Goal: Navigation & Orientation: Find specific page/section

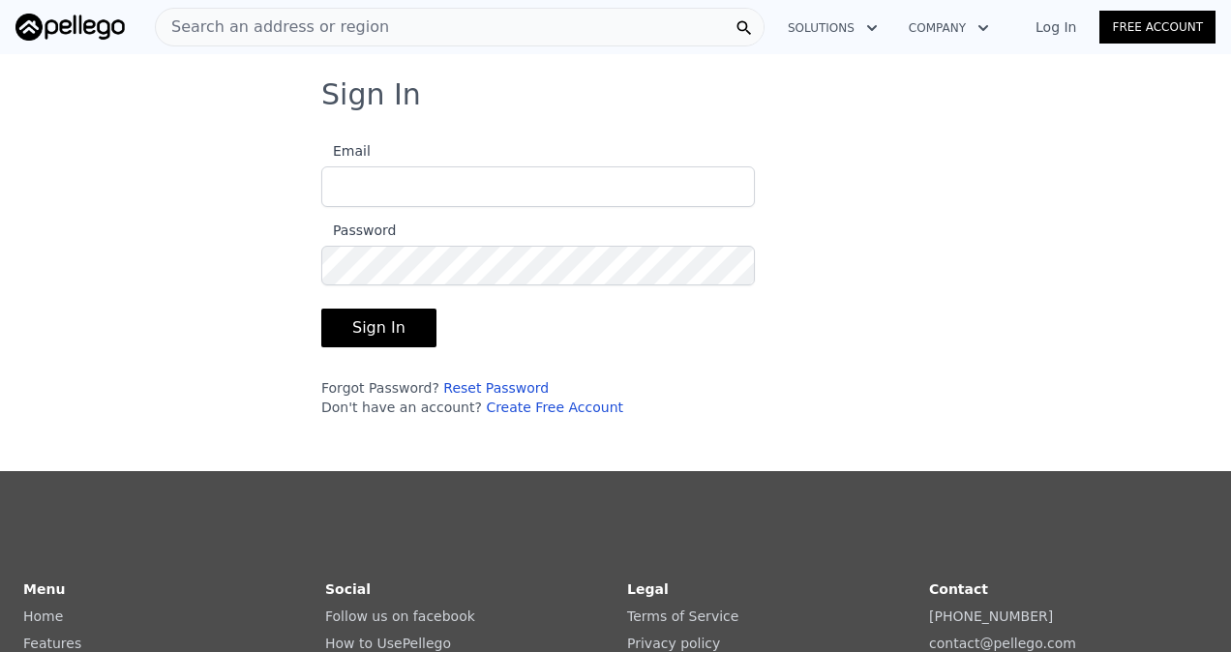
type input "[EMAIL_ADDRESS][DOMAIN_NAME]"
click at [333, 330] on button "Sign In" at bounding box center [378, 328] width 115 height 39
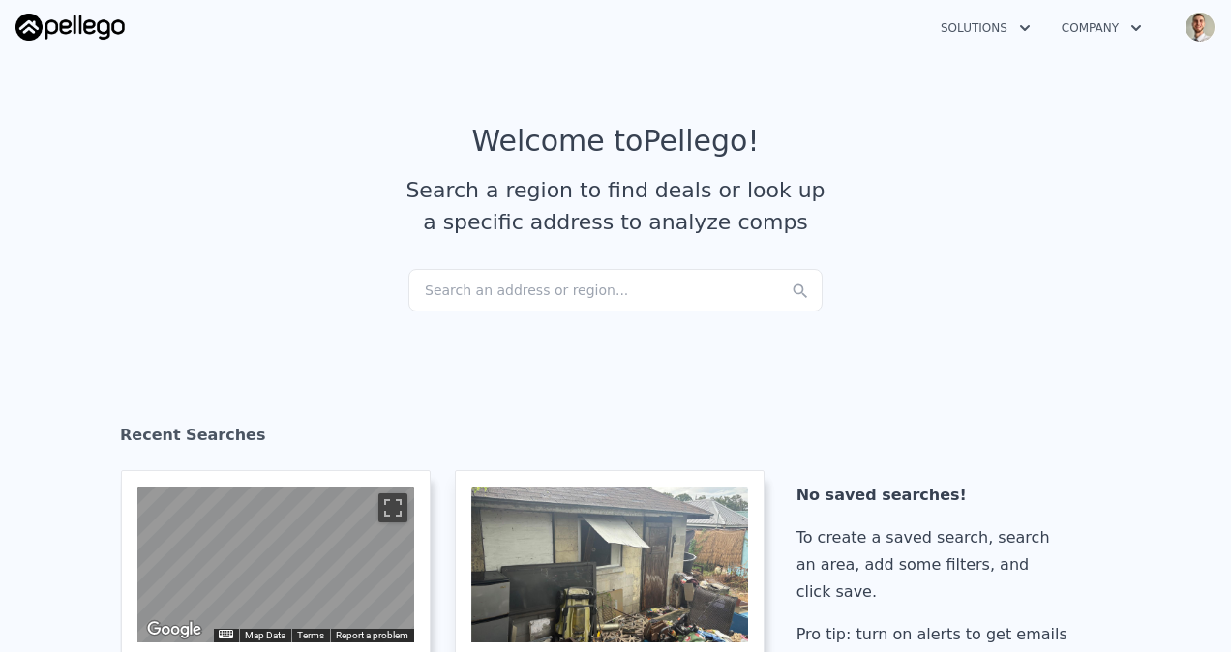
click at [955, 23] on button "Solutions" at bounding box center [985, 28] width 121 height 35
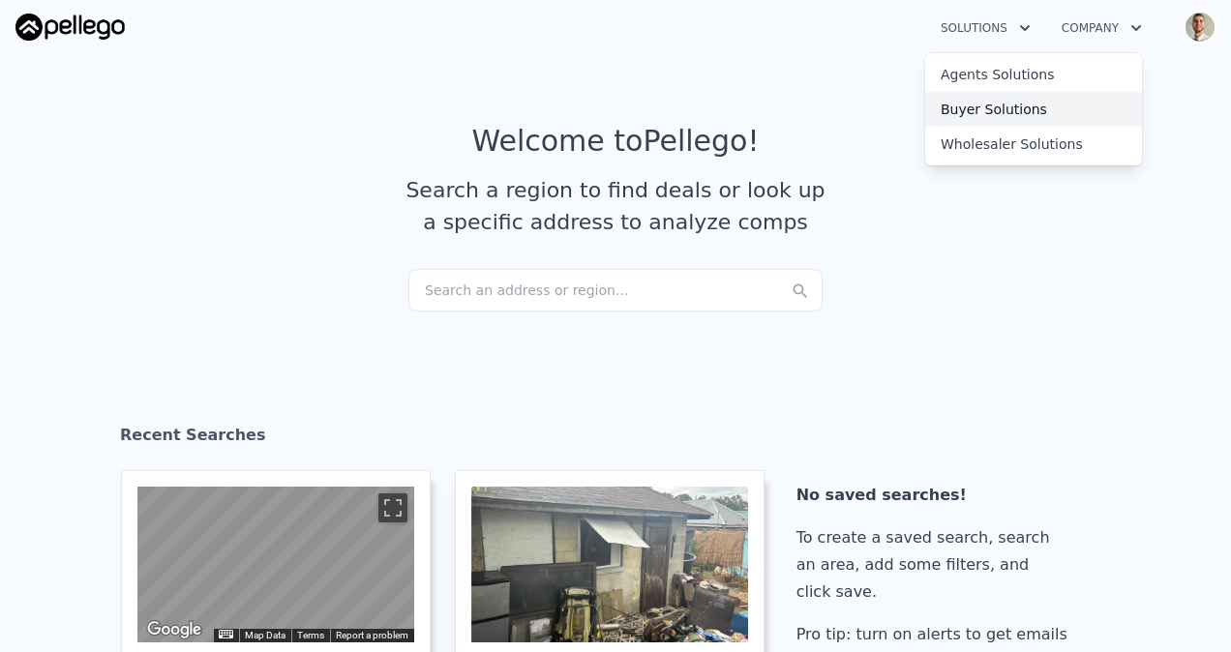
click at [977, 92] on link "Buyer Solutions" at bounding box center [1033, 109] width 217 height 35
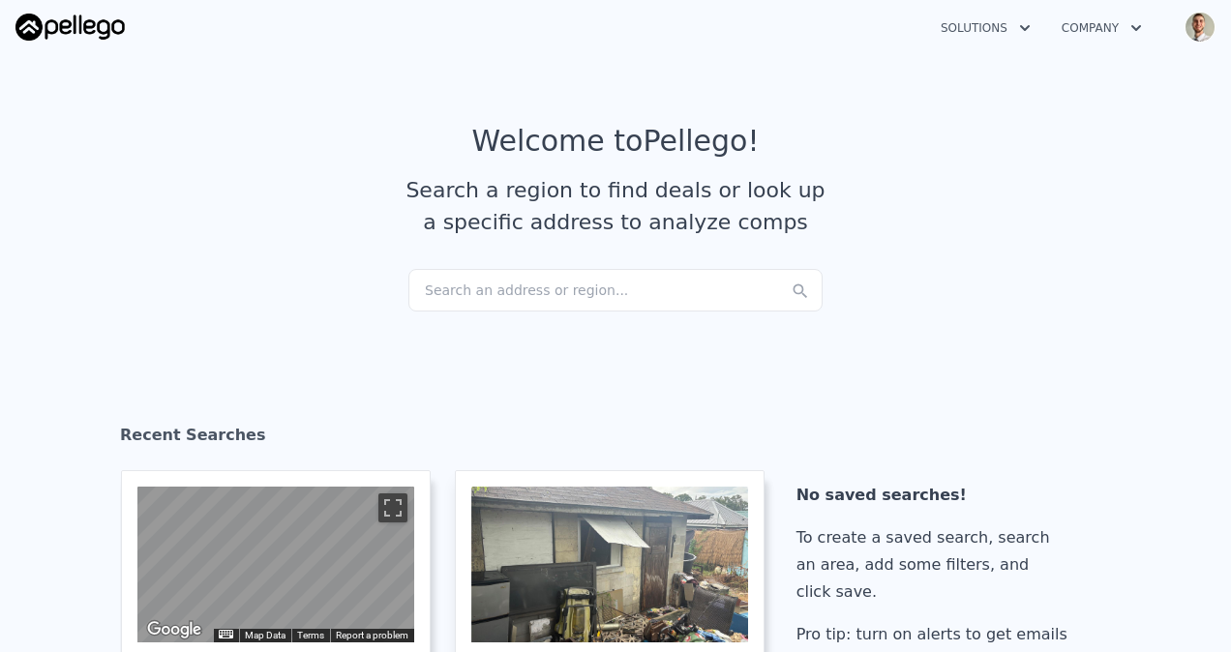
click at [969, 14] on button "Solutions" at bounding box center [985, 28] width 121 height 35
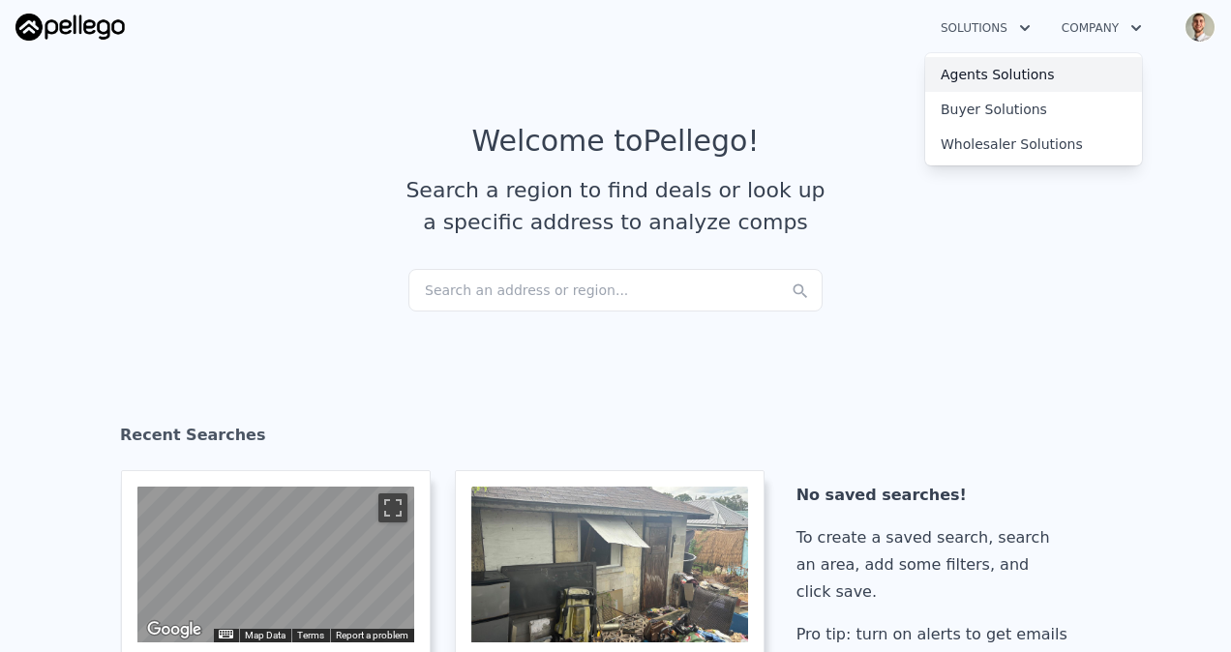
click at [972, 75] on link "Agents Solutions" at bounding box center [1033, 74] width 217 height 35
